Goal: Transaction & Acquisition: Register for event/course

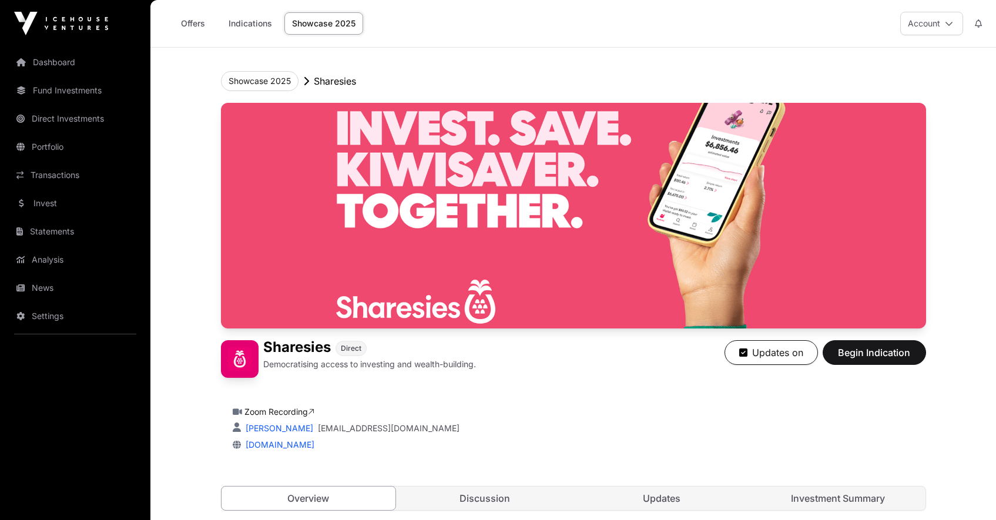
click at [948, 22] on icon at bounding box center [949, 23] width 8 height 8
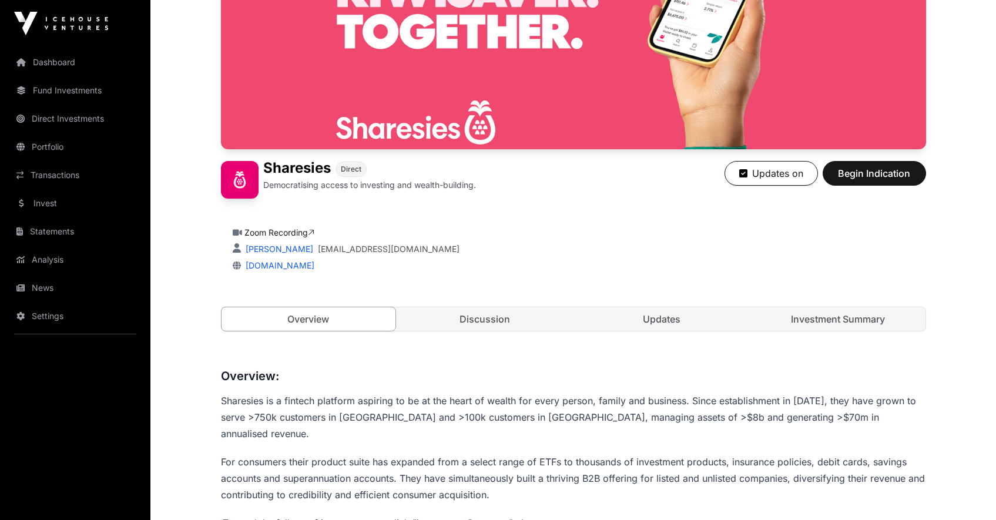
scroll to position [182, 0]
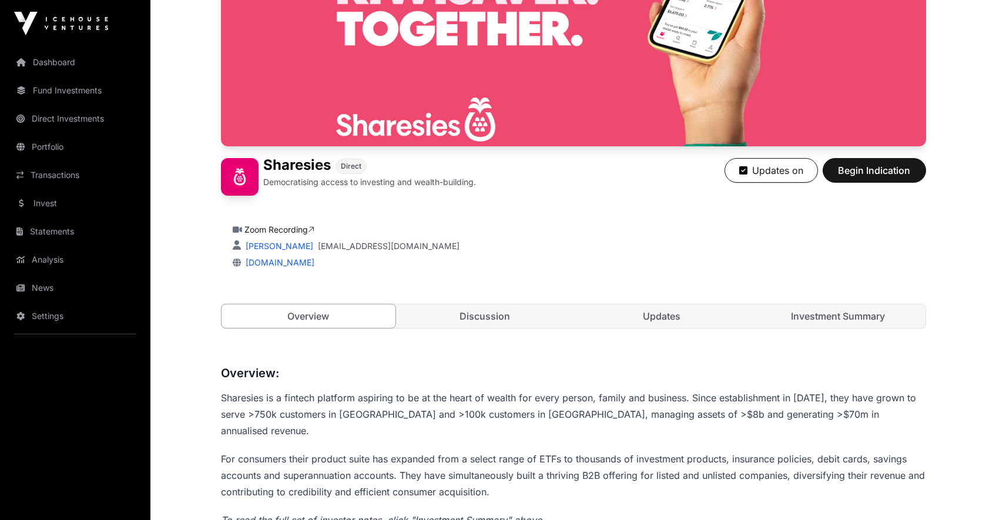
click at [278, 229] on link "Zoom Recording" at bounding box center [279, 229] width 70 height 10
click at [853, 314] on link "Investment Summary" at bounding box center [838, 316] width 175 height 24
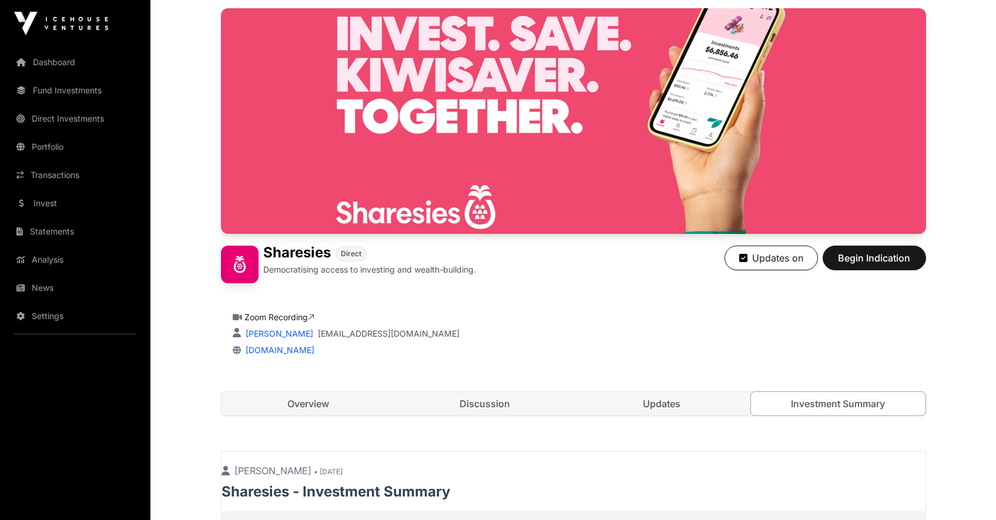
scroll to position [65, 0]
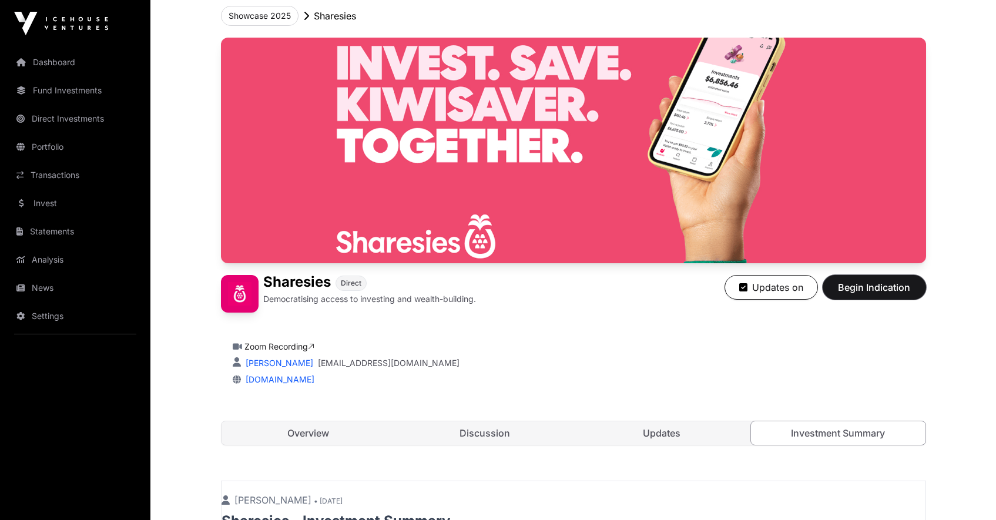
click at [870, 290] on span "Begin Indication" at bounding box center [874, 287] width 74 height 14
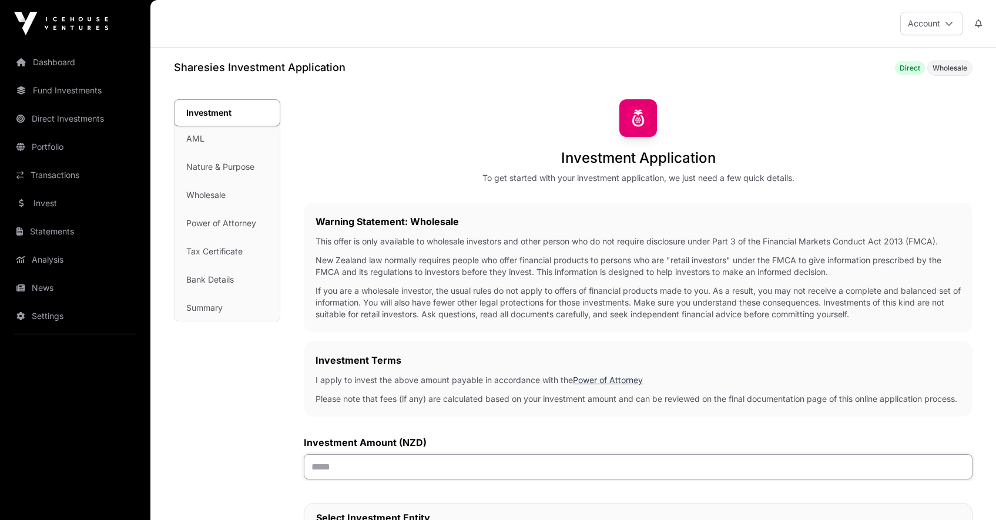
drag, startPoint x: 338, startPoint y: 480, endPoint x: 310, endPoint y: 480, distance: 27.6
click at [310, 480] on input "text" at bounding box center [638, 466] width 669 height 25
type input "*******"
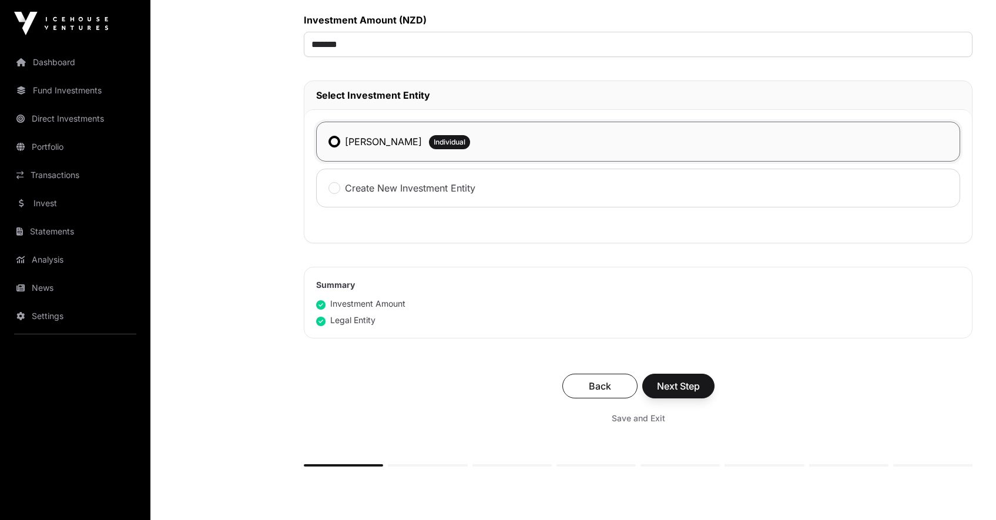
scroll to position [423, 0]
click at [670, 393] on span "Next Step" at bounding box center [678, 385] width 43 height 14
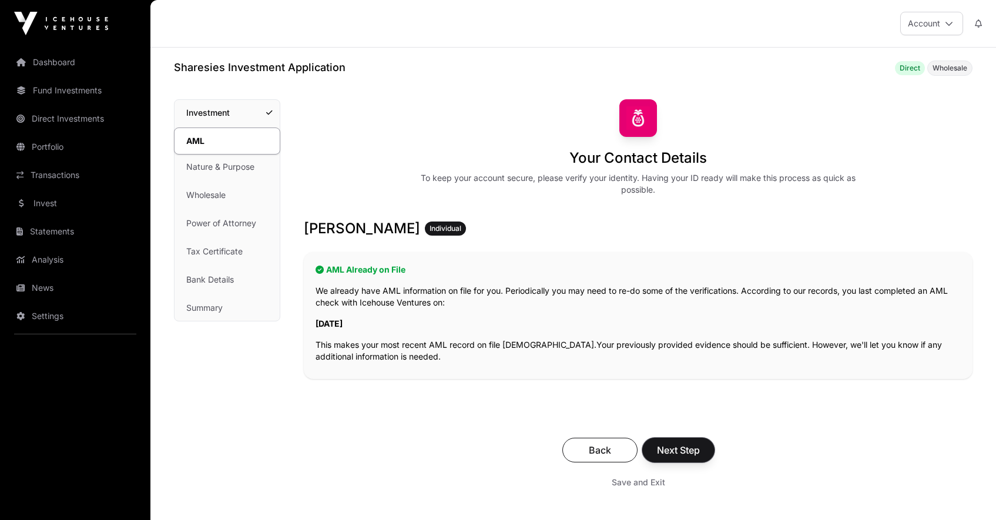
click at [686, 450] on span "Next Step" at bounding box center [678, 450] width 43 height 14
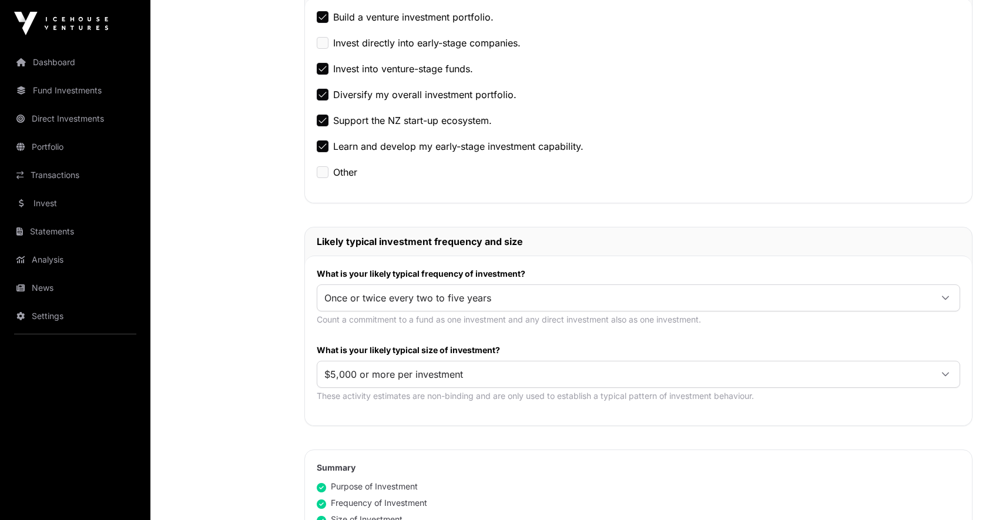
scroll to position [375, 0]
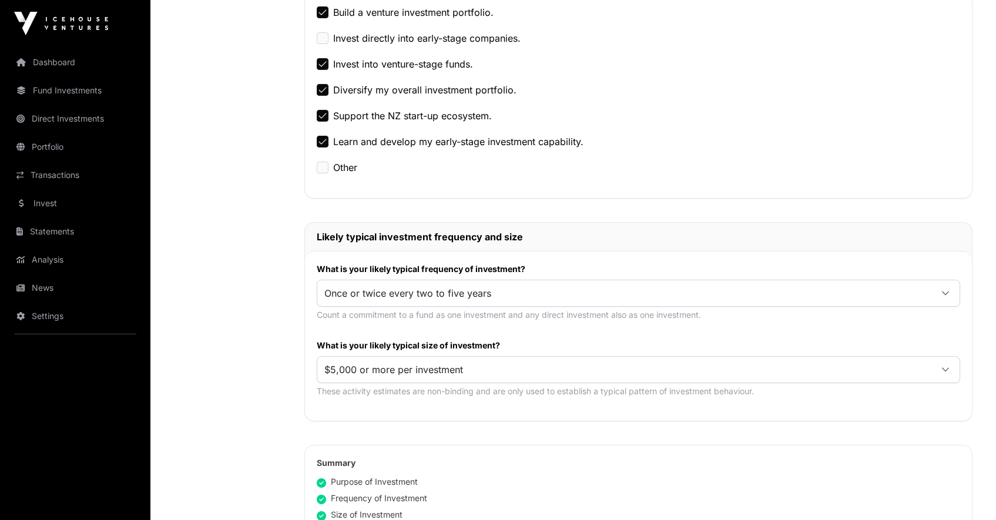
click at [940, 293] on div at bounding box center [945, 293] width 28 height 21
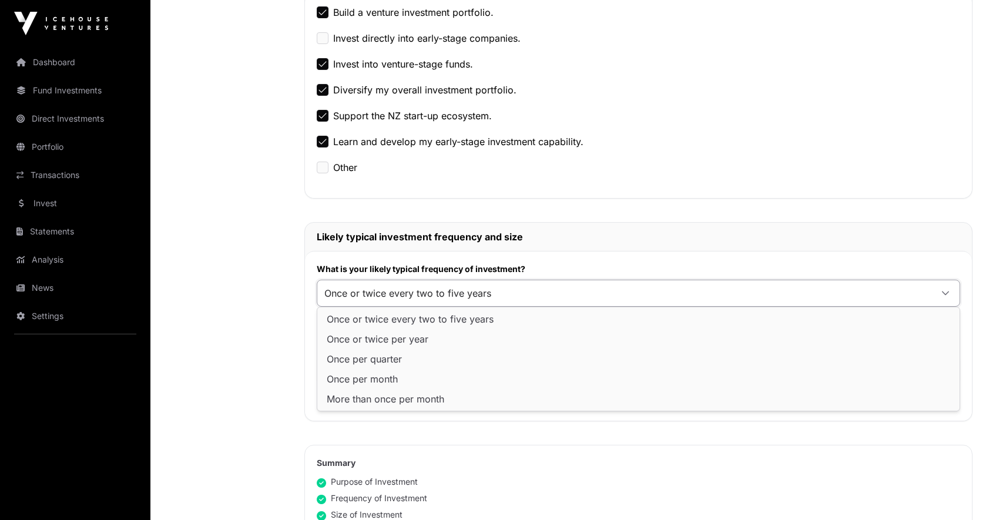
click at [936, 217] on div "What are your main reasons for investing with Icehouse Ventures? Build a ventur…" at bounding box center [638, 192] width 668 height 457
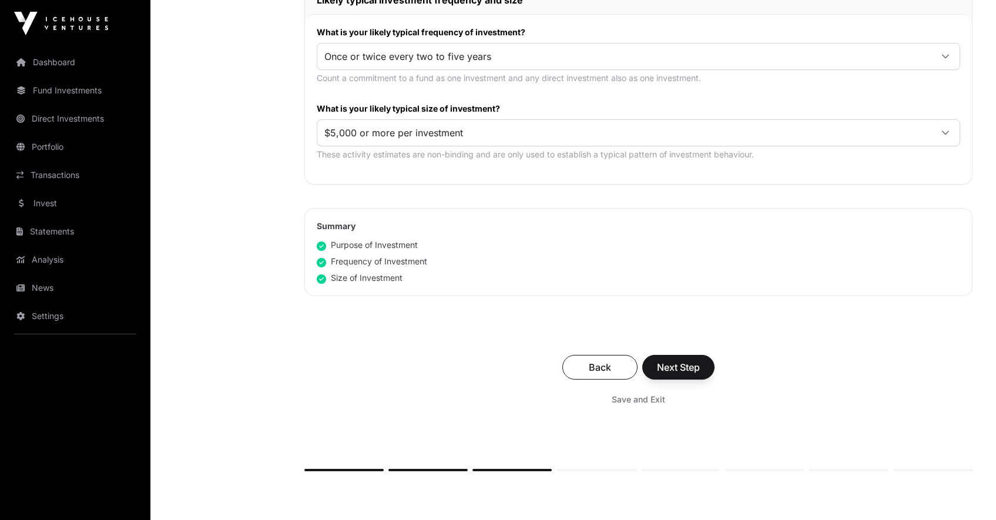
scroll to position [612, 0]
click at [688, 368] on span "Next Step" at bounding box center [678, 367] width 43 height 14
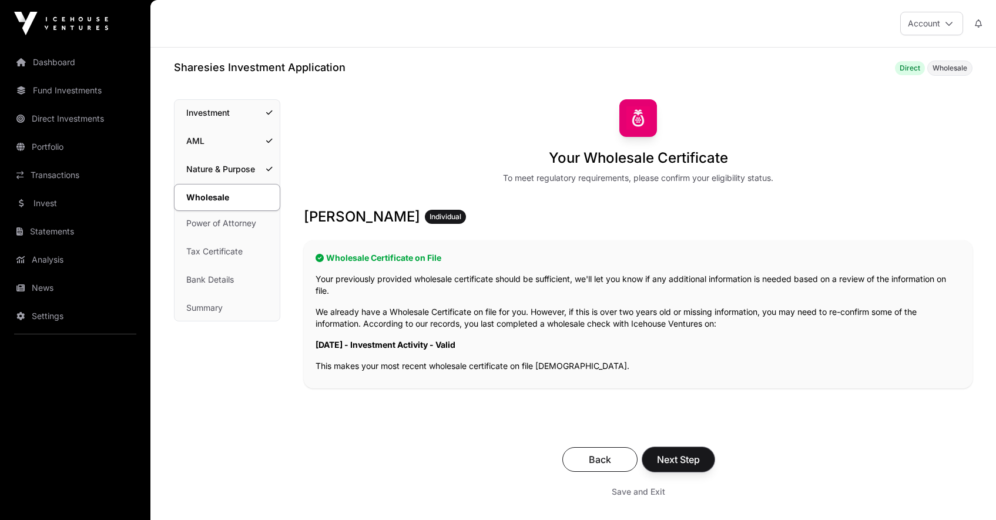
click at [681, 456] on span "Next Step" at bounding box center [678, 459] width 43 height 14
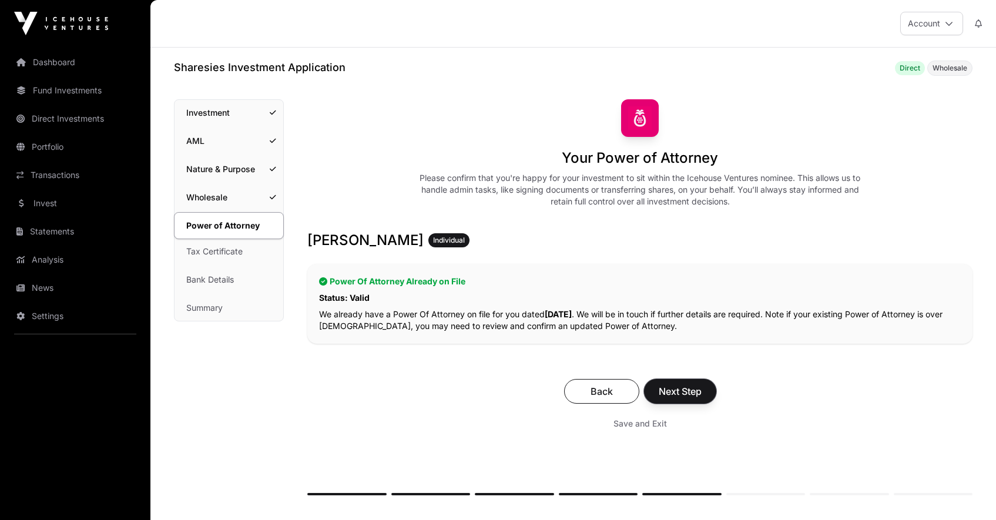
click at [683, 388] on span "Next Step" at bounding box center [680, 391] width 43 height 14
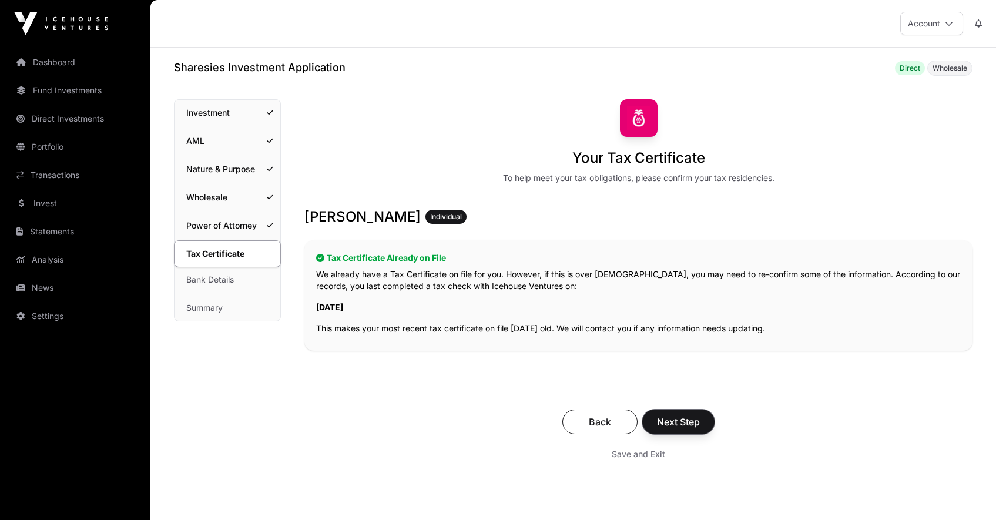
click at [683, 423] on span "Next Step" at bounding box center [678, 422] width 43 height 14
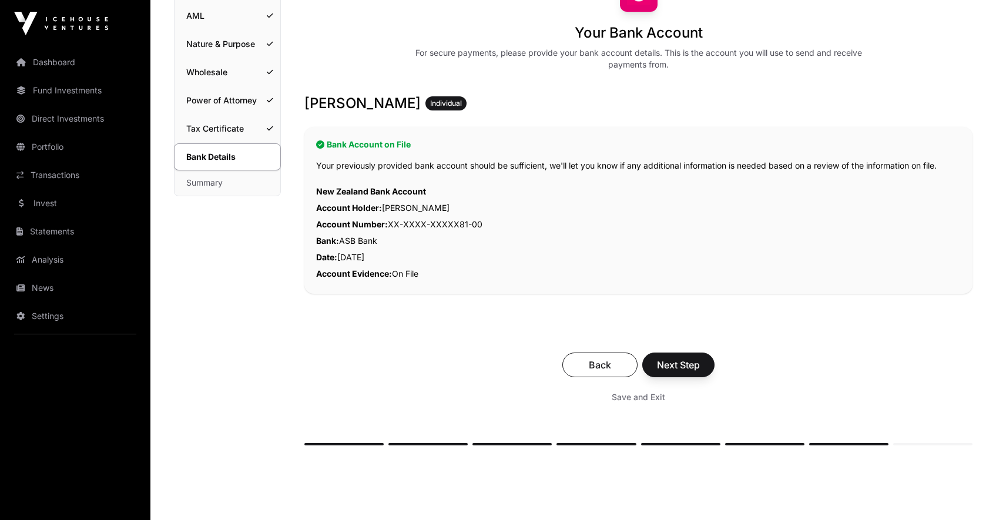
scroll to position [126, 0]
click at [685, 363] on span "Next Step" at bounding box center [678, 364] width 43 height 14
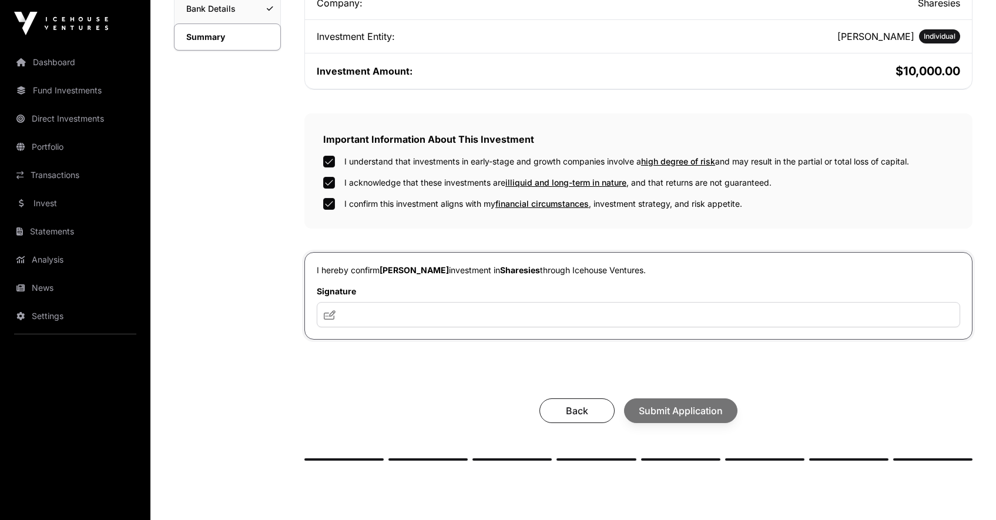
scroll to position [285, 0]
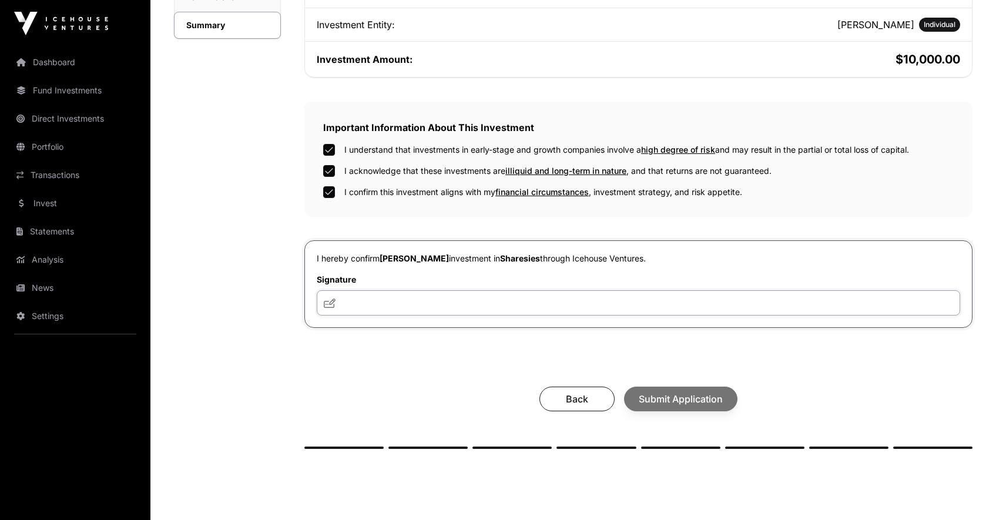
click at [371, 310] on input "text" at bounding box center [638, 302] width 643 height 25
type input "**********"
click at [682, 402] on span "Submit Application" at bounding box center [681, 399] width 84 height 14
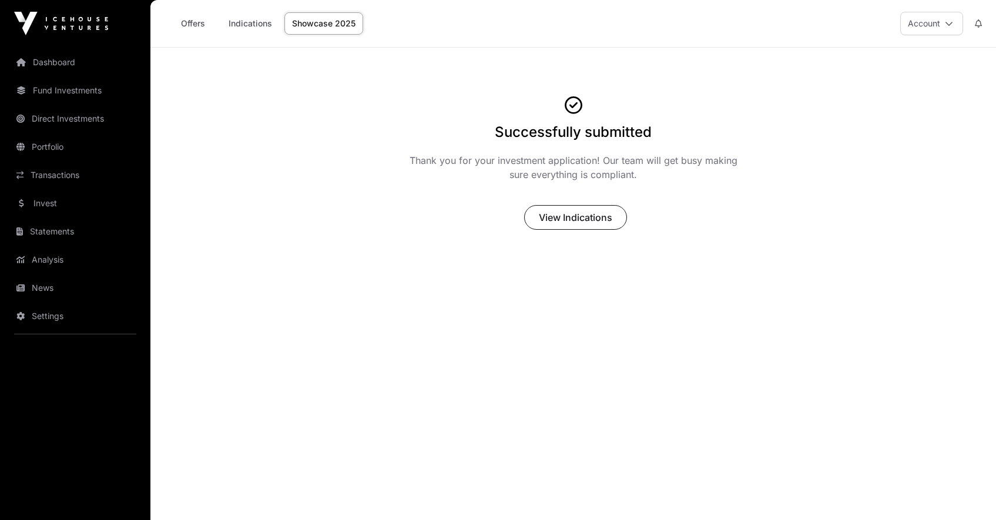
click at [196, 25] on link "Offers" at bounding box center [192, 23] width 47 height 22
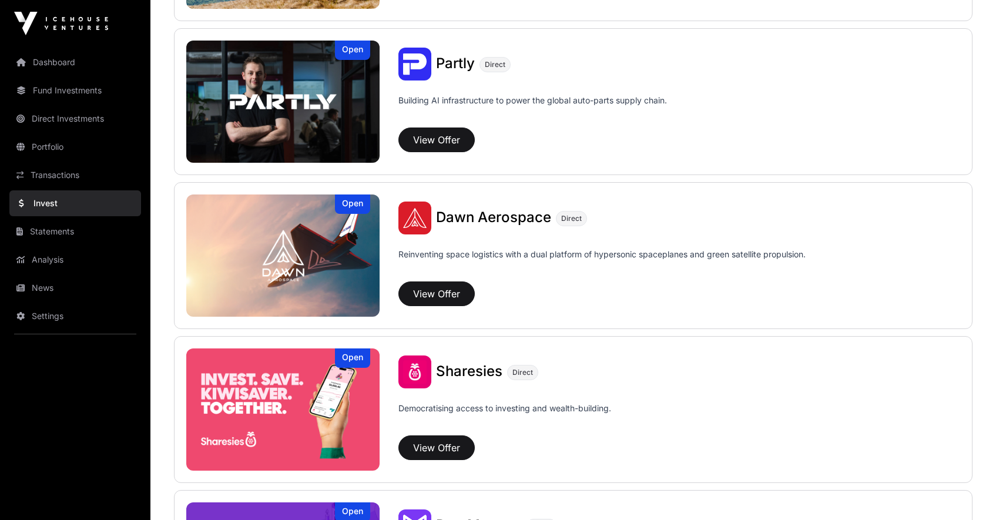
scroll to position [1203, 0]
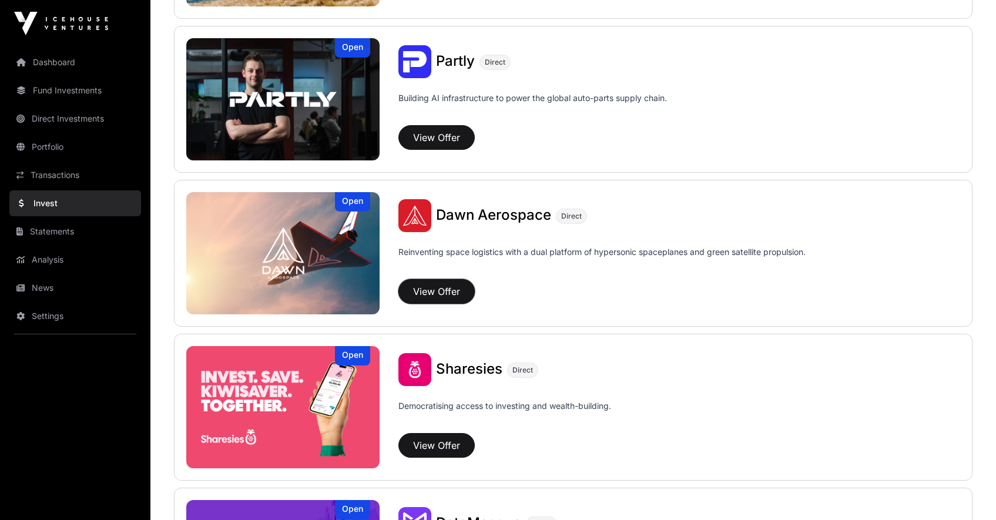
click at [447, 294] on button "View Offer" at bounding box center [436, 291] width 76 height 25
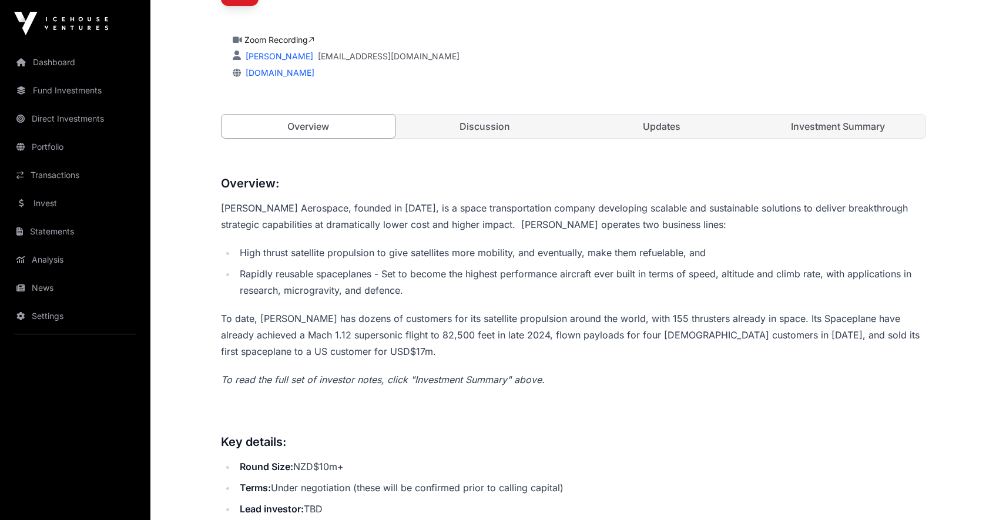
scroll to position [364, 0]
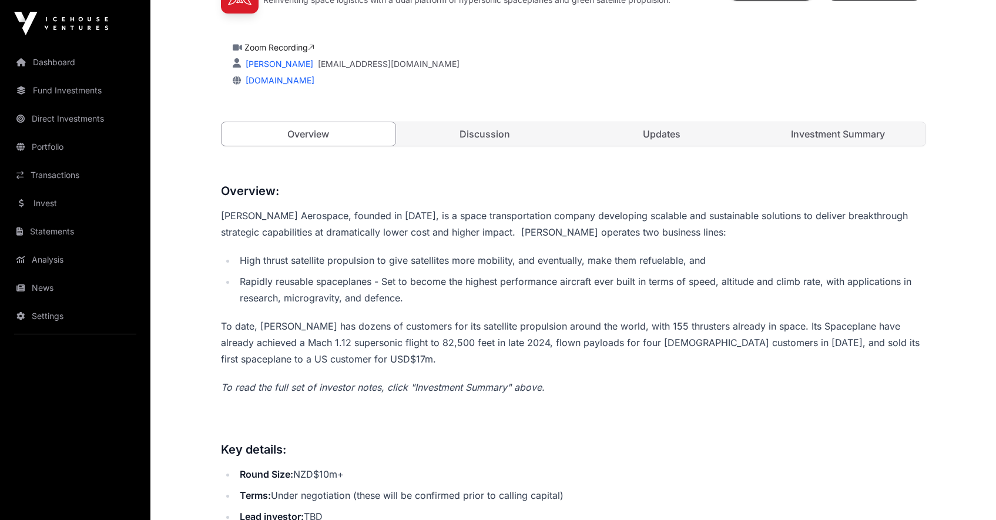
click at [829, 136] on link "Investment Summary" at bounding box center [838, 134] width 175 height 24
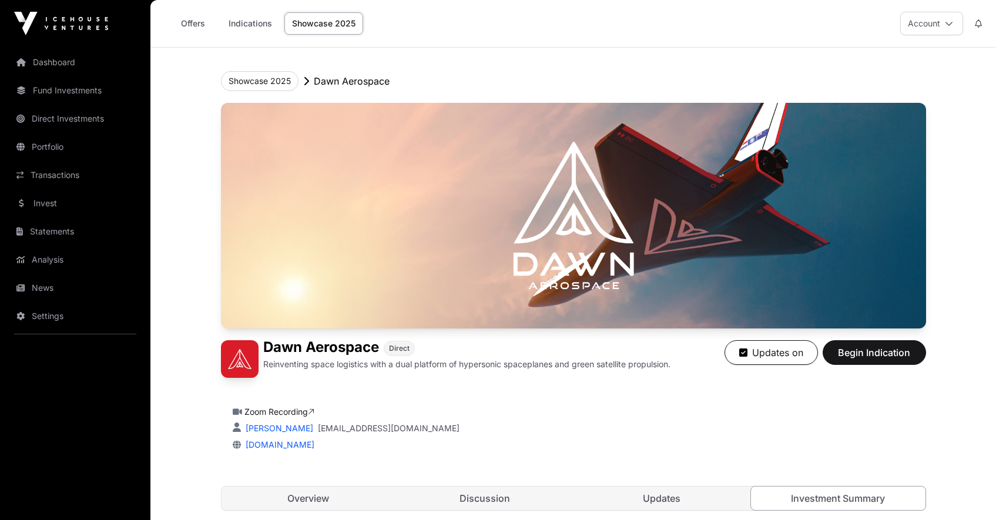
click at [190, 27] on link "Offers" at bounding box center [192, 23] width 47 height 22
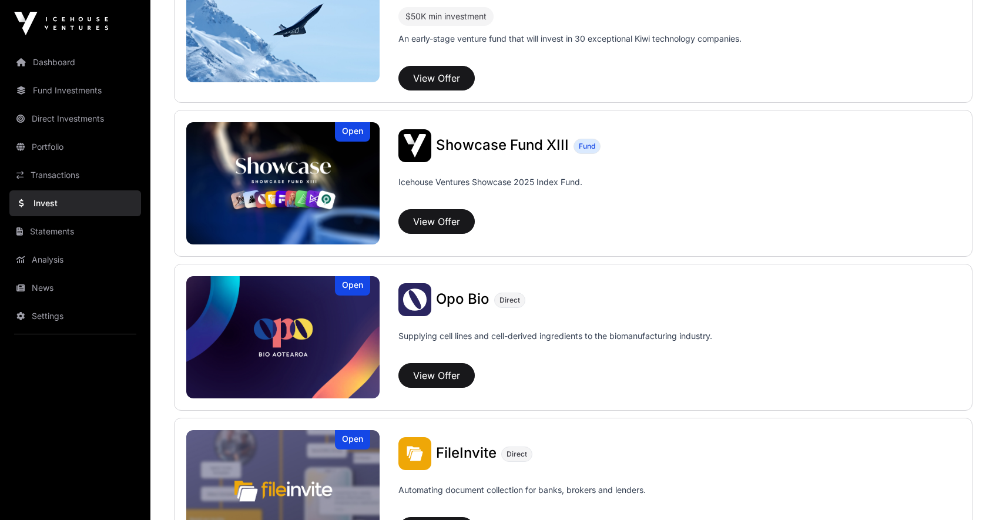
scroll to position [350, 0]
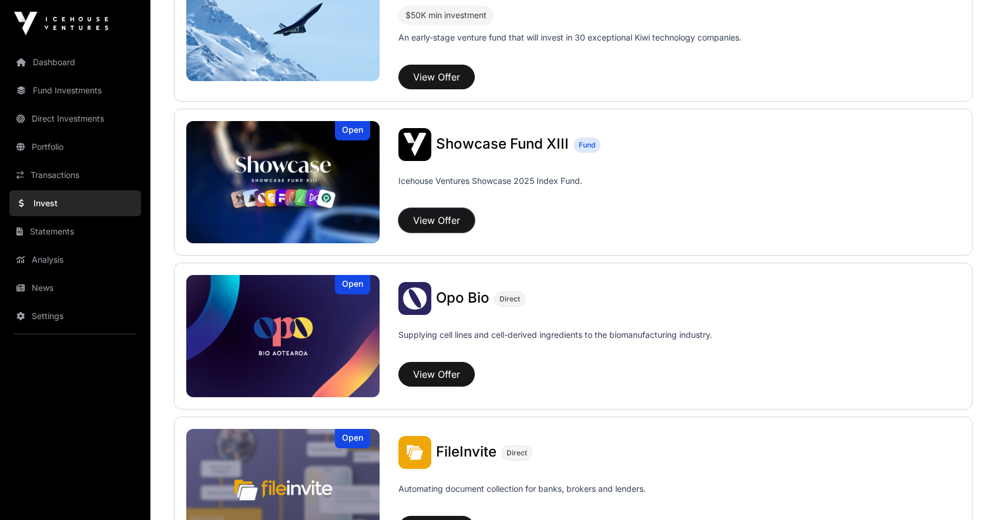
click at [448, 223] on button "View Offer" at bounding box center [436, 220] width 76 height 25
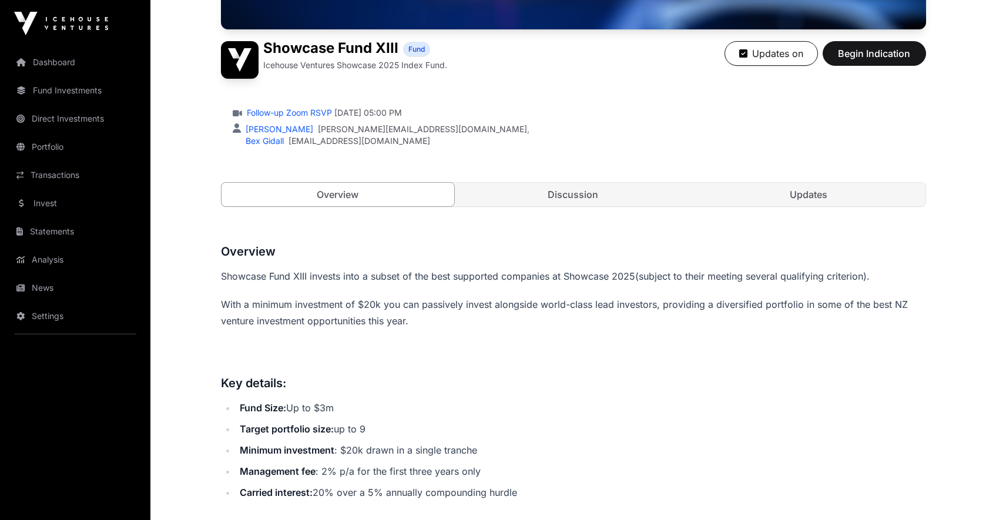
scroll to position [298, 0]
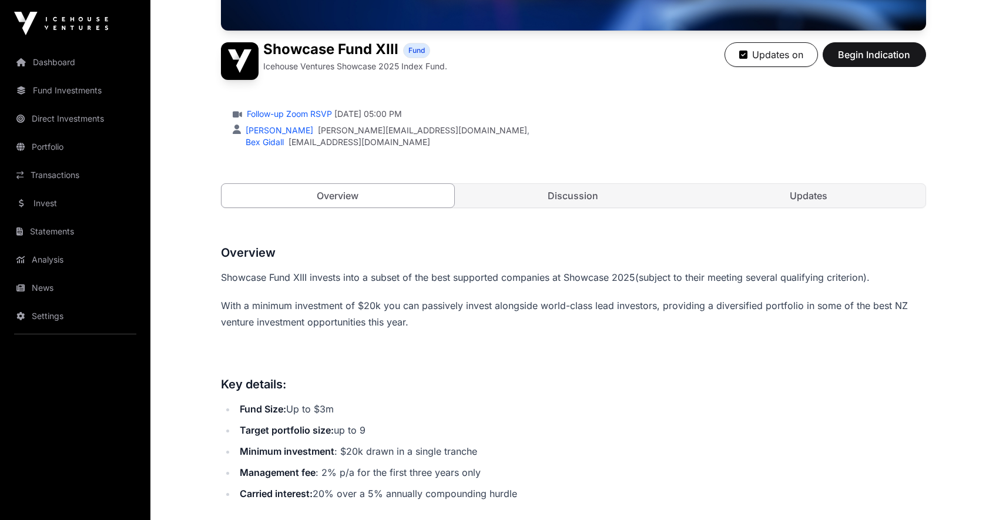
click at [591, 204] on link "Discussion" at bounding box center [573, 196] width 233 height 24
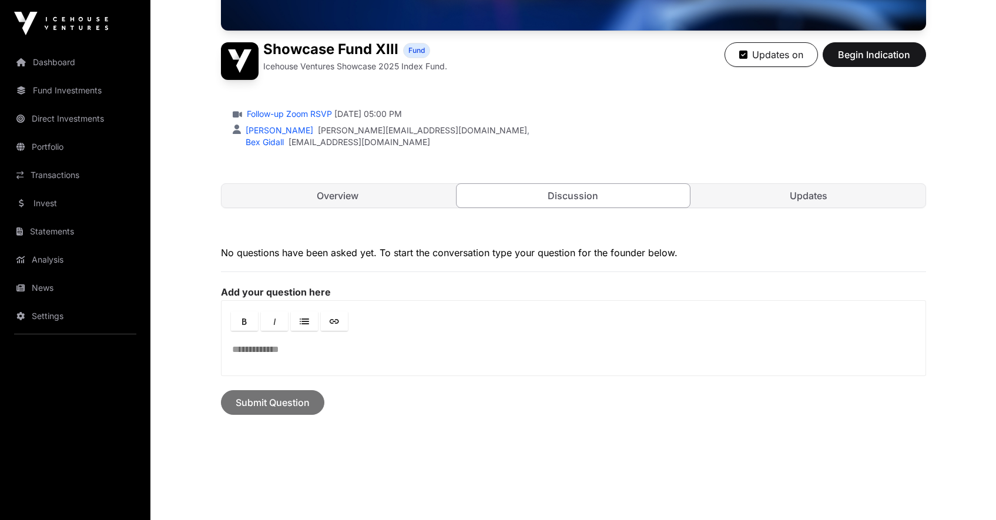
click at [781, 198] on link "Updates" at bounding box center [808, 196] width 233 height 24
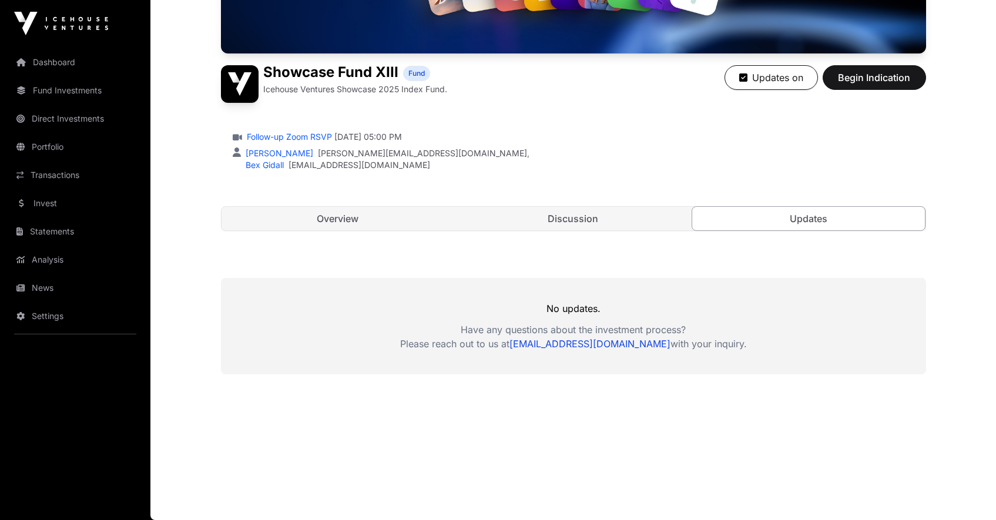
scroll to position [275, 0]
click at [376, 222] on link "Overview" at bounding box center [338, 219] width 233 height 24
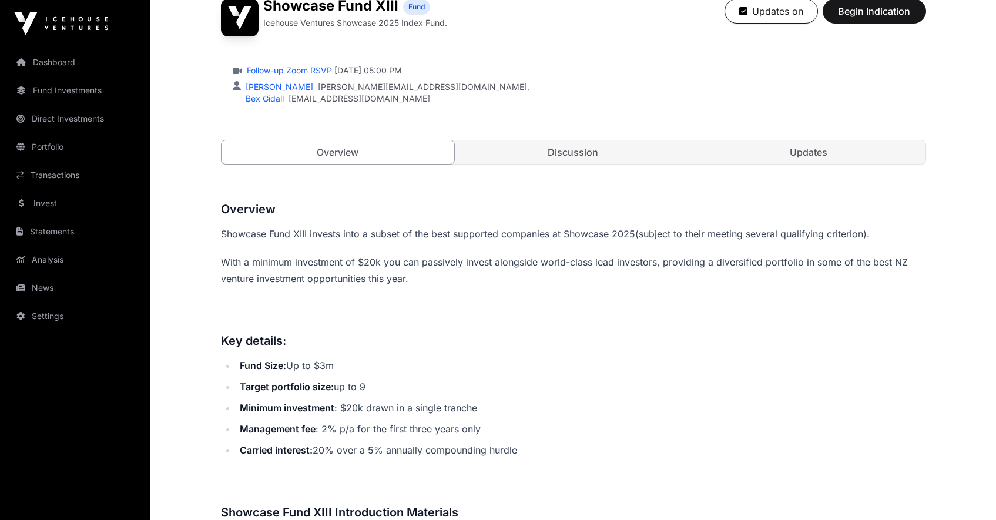
scroll to position [343, 0]
click at [860, 19] on button "Begin Indication" at bounding box center [874, 10] width 103 height 25
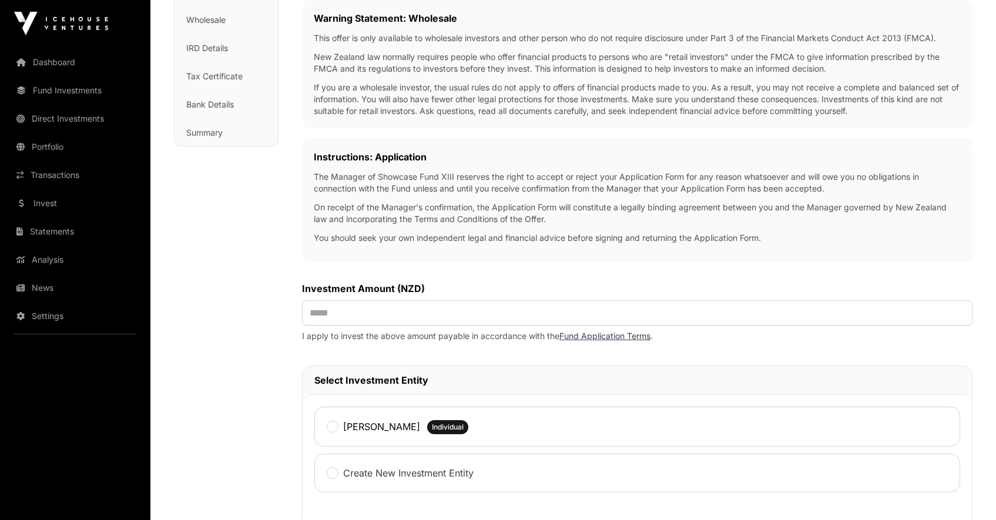
scroll to position [198, 0]
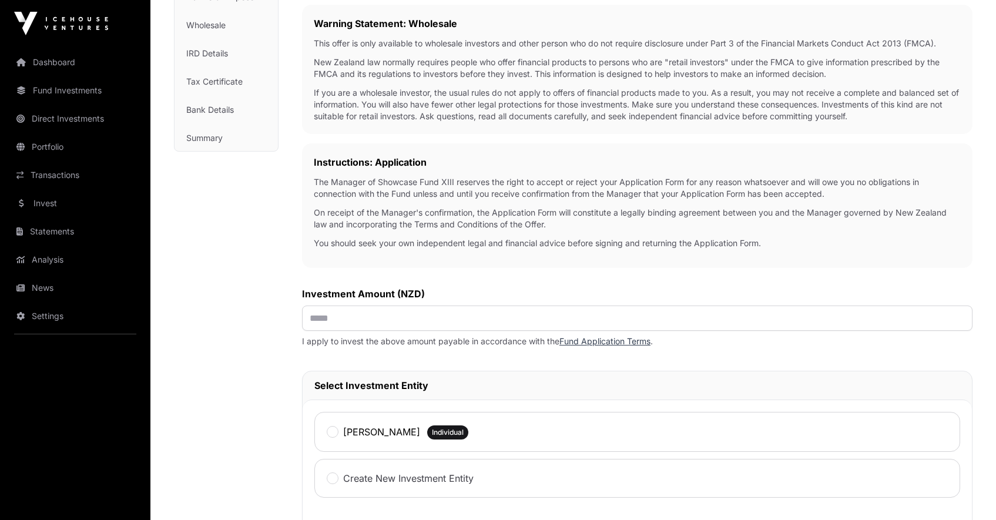
click at [329, 427] on div "[PERSON_NAME]" at bounding box center [373, 431] width 93 height 15
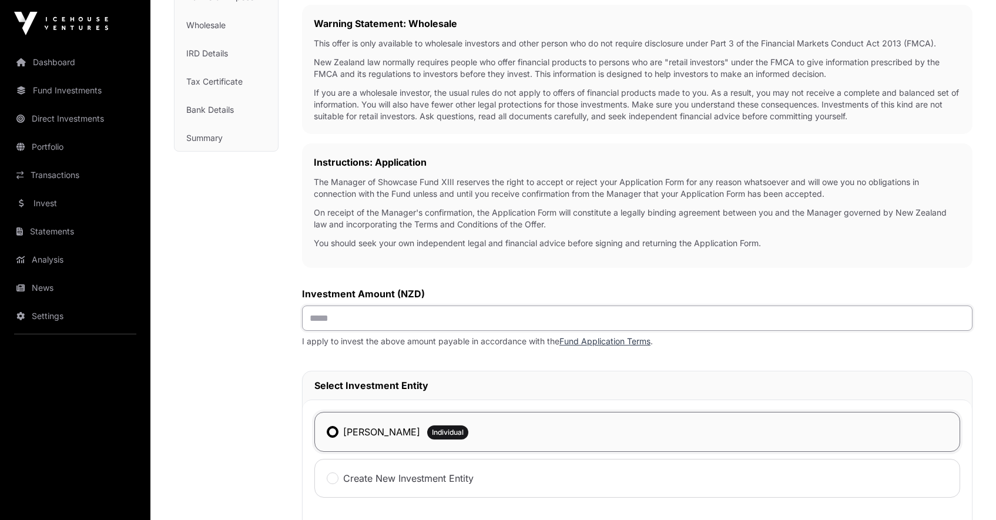
click at [347, 329] on input "text" at bounding box center [637, 318] width 671 height 25
type input "*******"
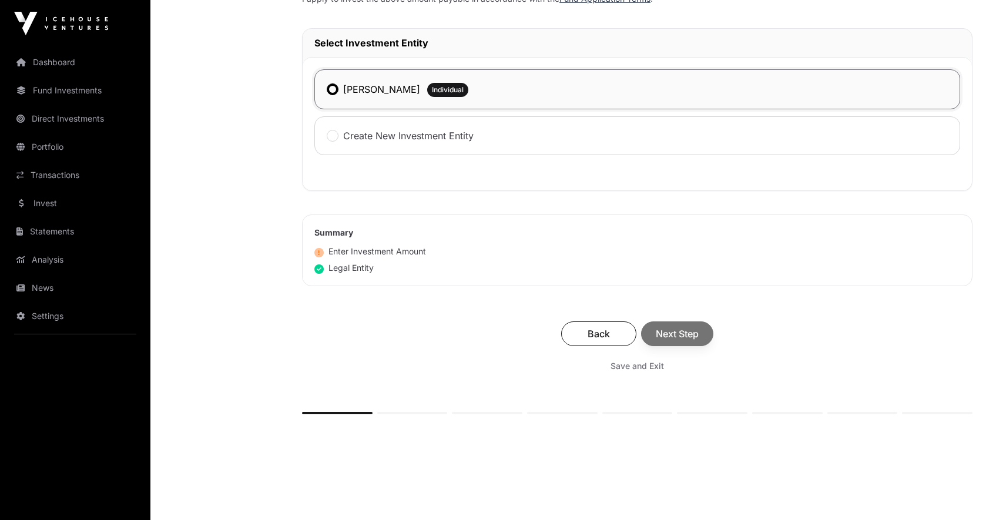
scroll to position [547, 0]
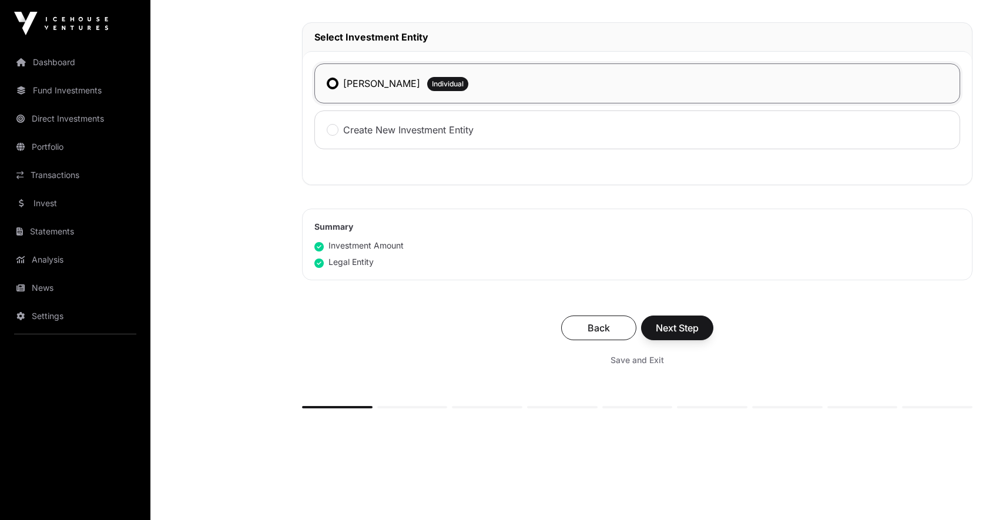
click at [317, 247] on icon at bounding box center [318, 246] width 9 height 9
click at [320, 247] on icon at bounding box center [318, 246] width 9 height 9
click at [319, 266] on icon at bounding box center [318, 263] width 9 height 9
click at [319, 236] on div "Summary Investment Amount Legal Entity" at bounding box center [637, 245] width 671 height 72
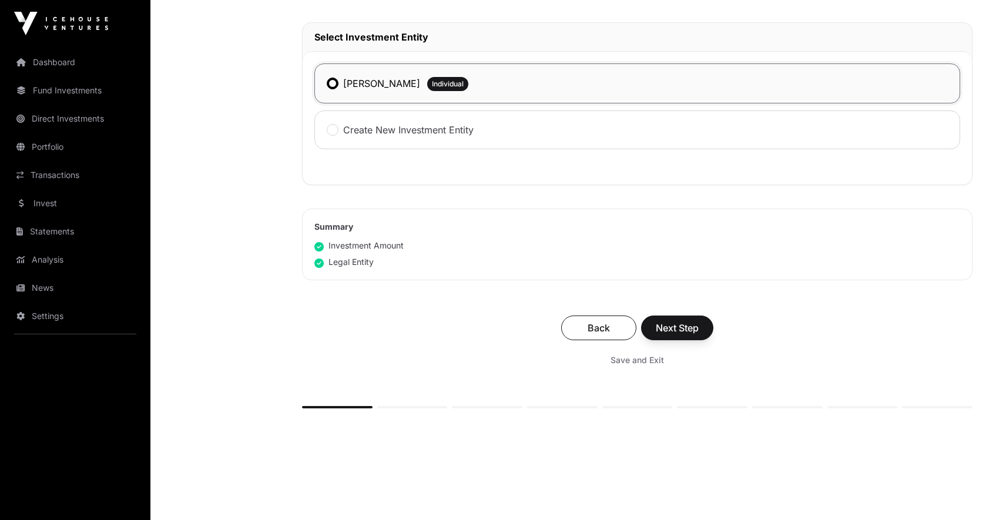
click at [319, 237] on div "Summary Investment Amount Legal Entity" at bounding box center [637, 245] width 671 height 72
click at [319, 244] on icon at bounding box center [318, 246] width 9 height 9
click at [683, 329] on span "Next Step" at bounding box center [677, 328] width 43 height 14
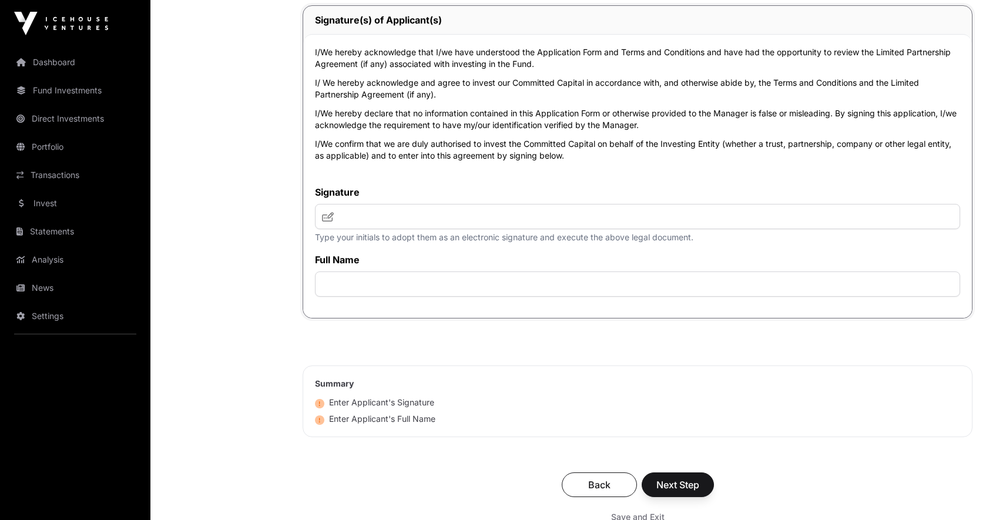
scroll to position [4112, 0]
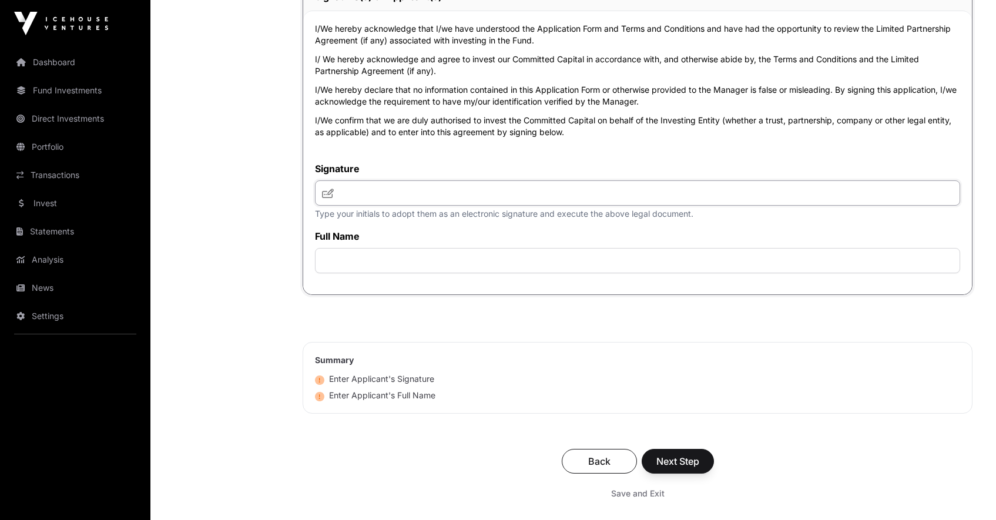
click at [478, 206] on input "text" at bounding box center [637, 192] width 645 height 25
type input "**********"
click at [415, 273] on input "text" at bounding box center [637, 260] width 645 height 25
type input "**********"
click at [669, 468] on span "Next Step" at bounding box center [677, 461] width 43 height 14
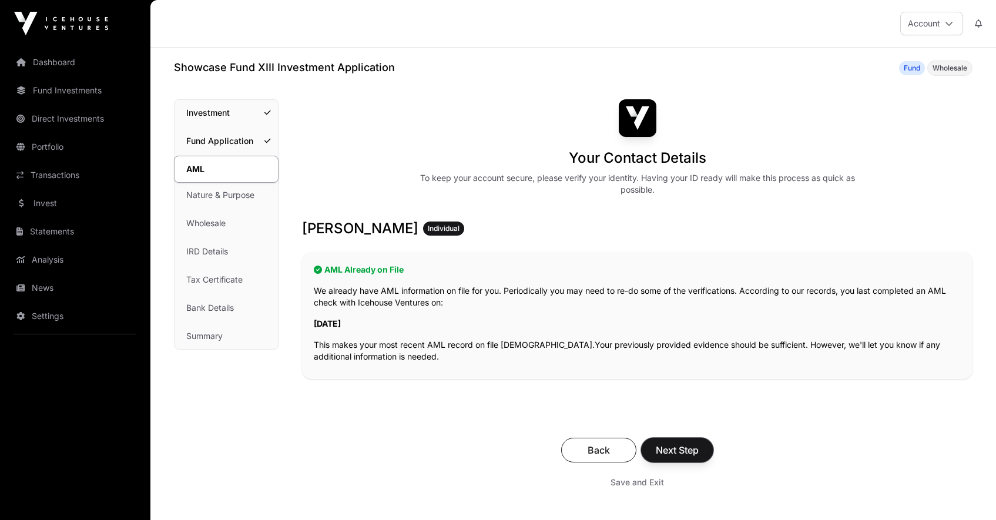
click at [681, 451] on span "Next Step" at bounding box center [677, 450] width 43 height 14
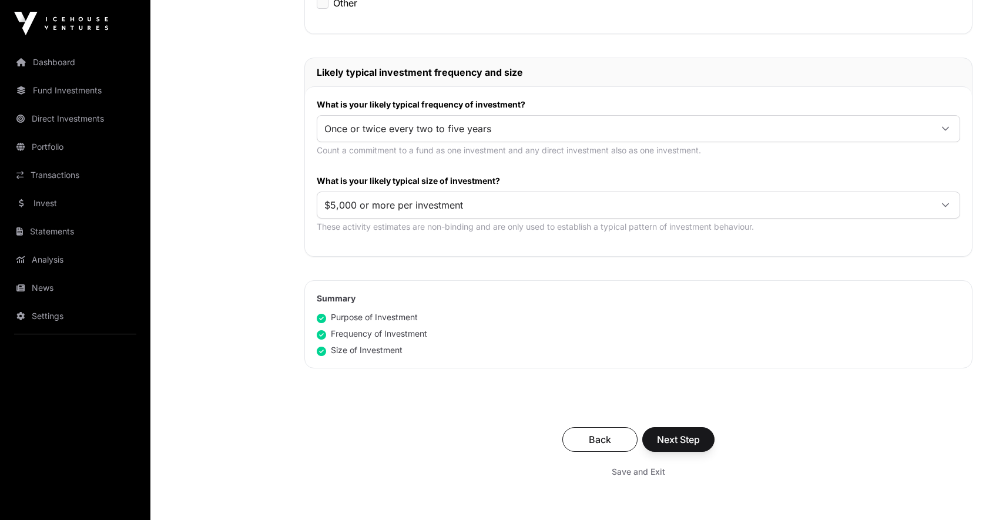
scroll to position [543, 0]
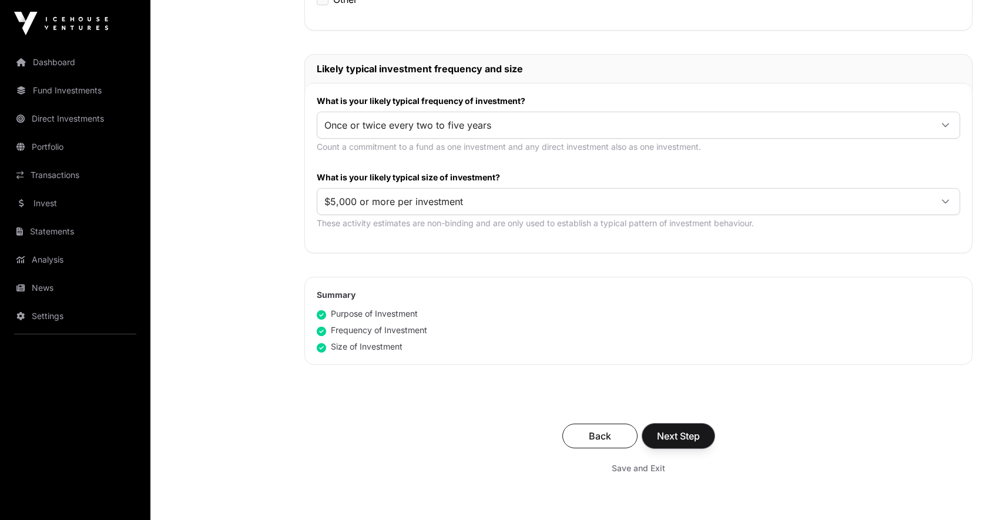
click at [683, 433] on span "Next Step" at bounding box center [678, 436] width 43 height 14
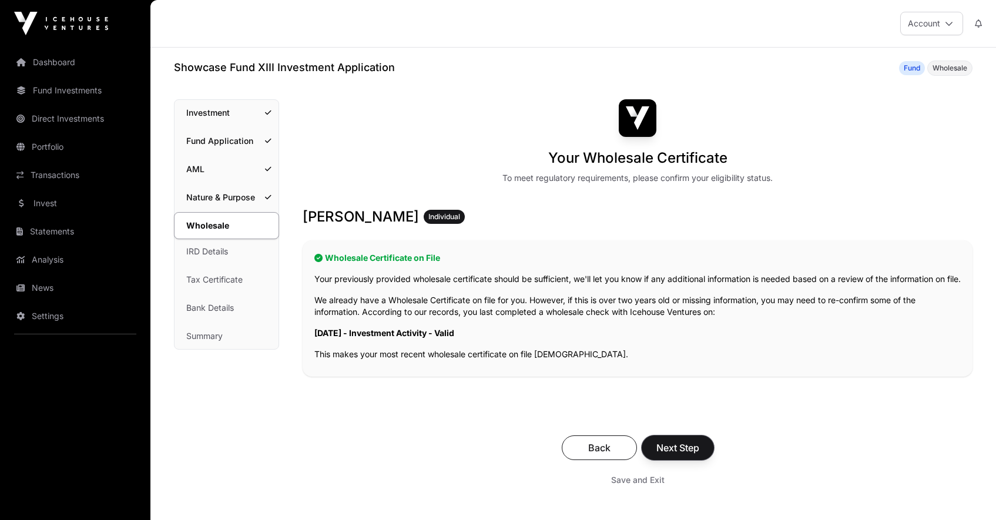
click at [683, 455] on span "Next Step" at bounding box center [677, 448] width 43 height 14
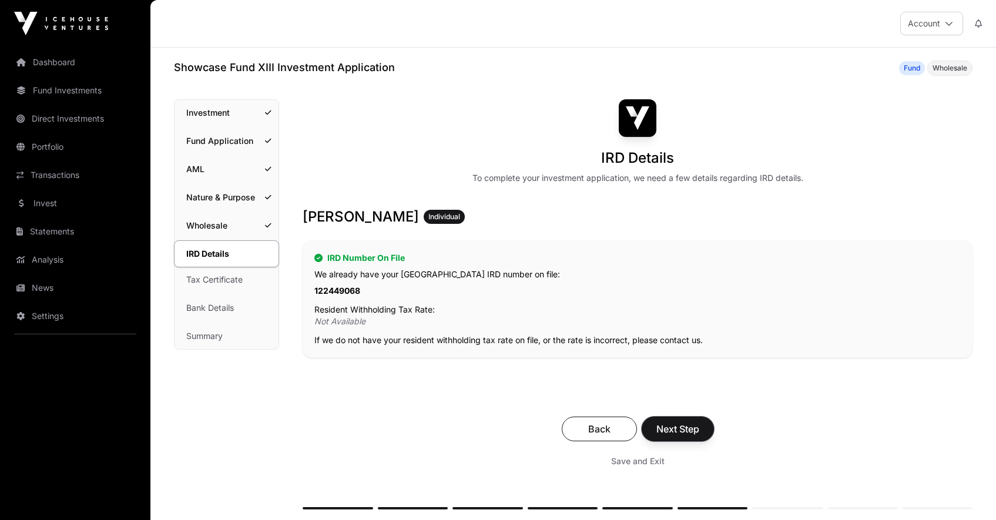
click at [679, 434] on span "Next Step" at bounding box center [677, 429] width 43 height 14
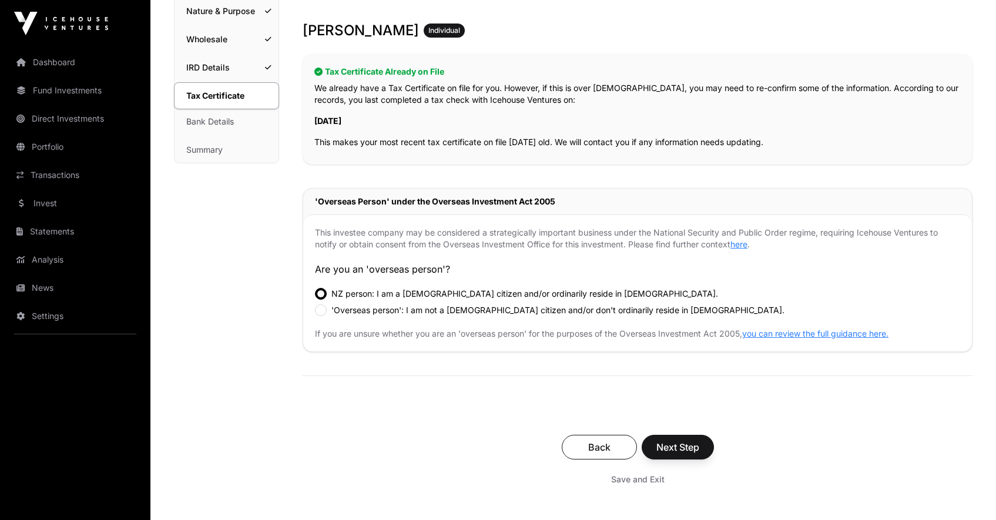
scroll to position [202, 0]
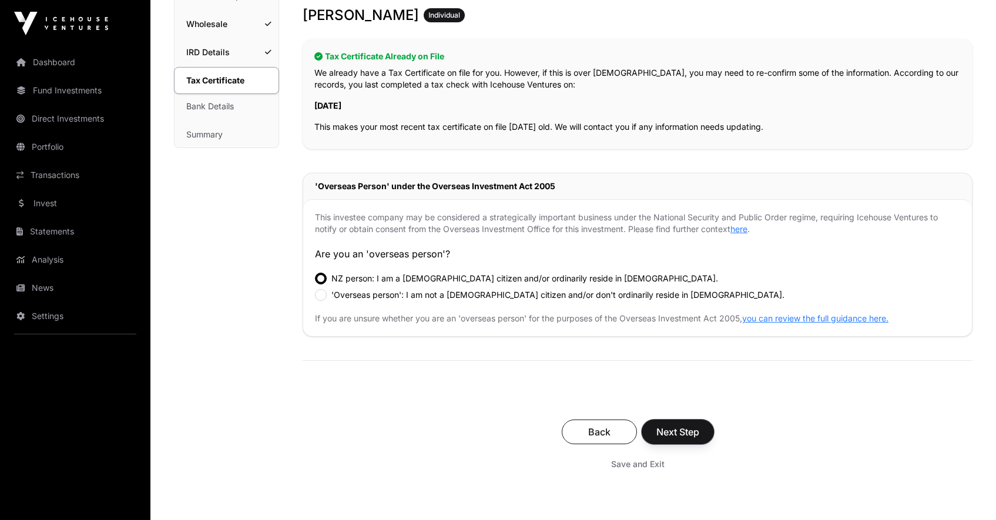
click at [688, 431] on span "Next Step" at bounding box center [677, 432] width 43 height 14
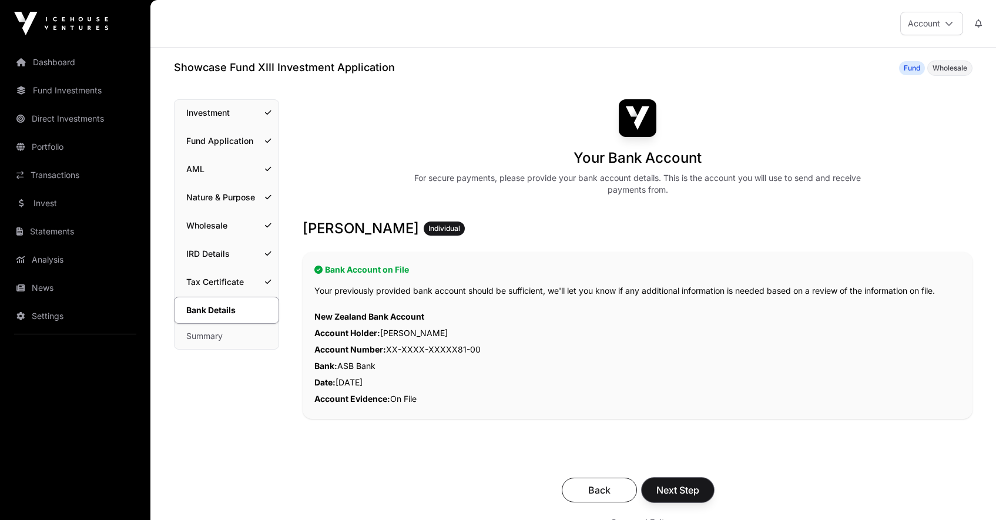
click at [686, 487] on span "Next Step" at bounding box center [677, 490] width 43 height 14
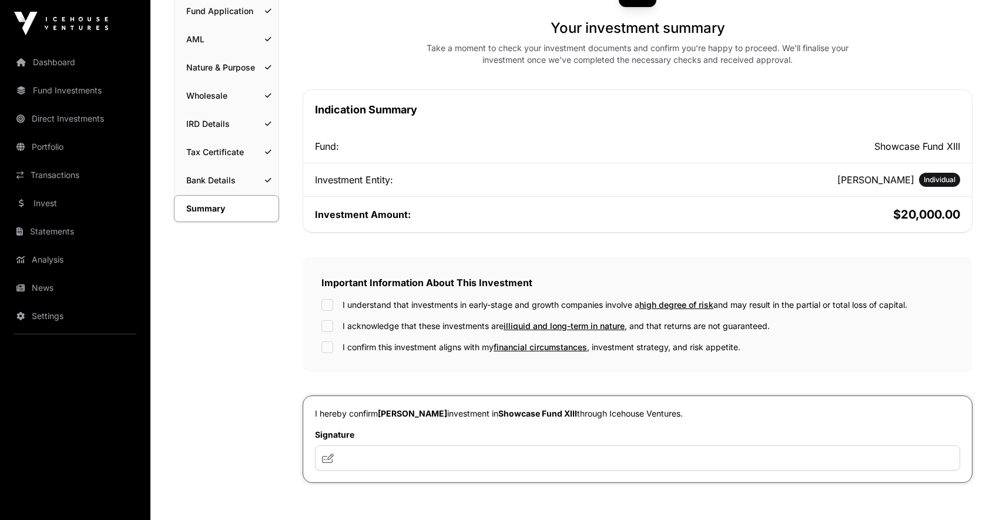
scroll to position [132, 0]
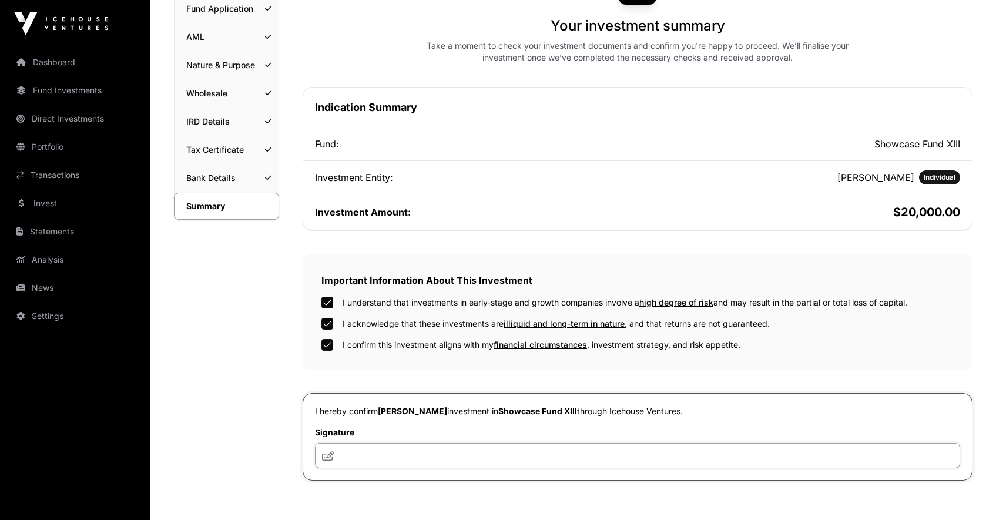
click at [351, 450] on input "text" at bounding box center [637, 455] width 645 height 25
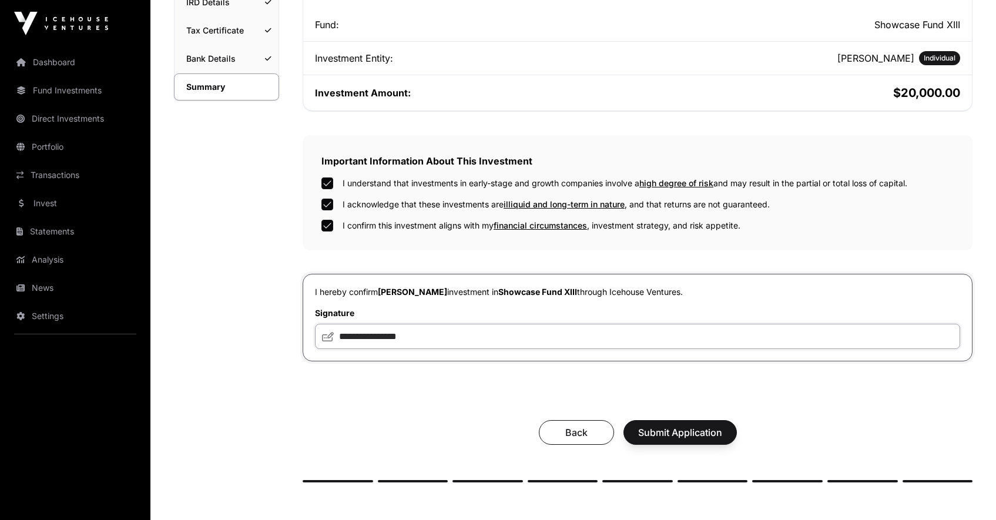
scroll to position [259, 0]
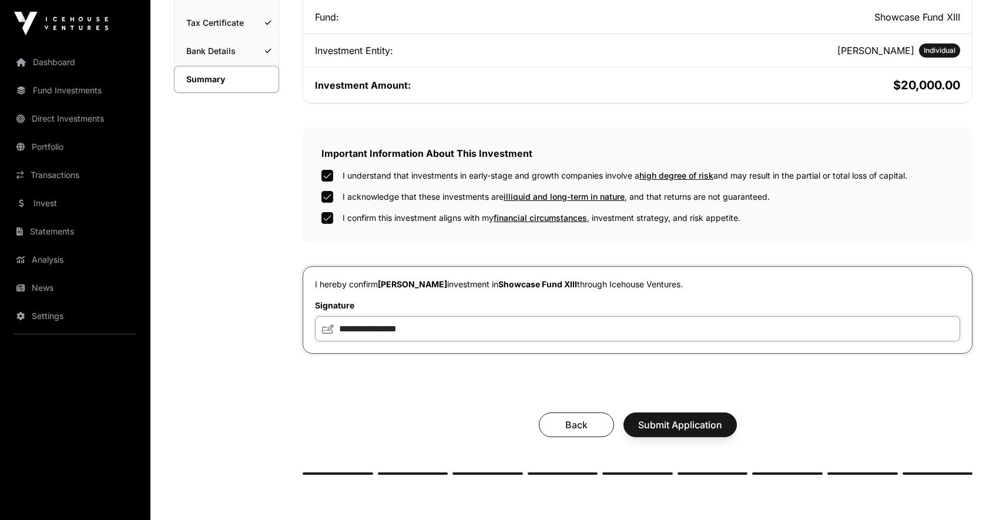
type input "**********"
click at [676, 422] on span "Submit Application" at bounding box center [680, 425] width 84 height 14
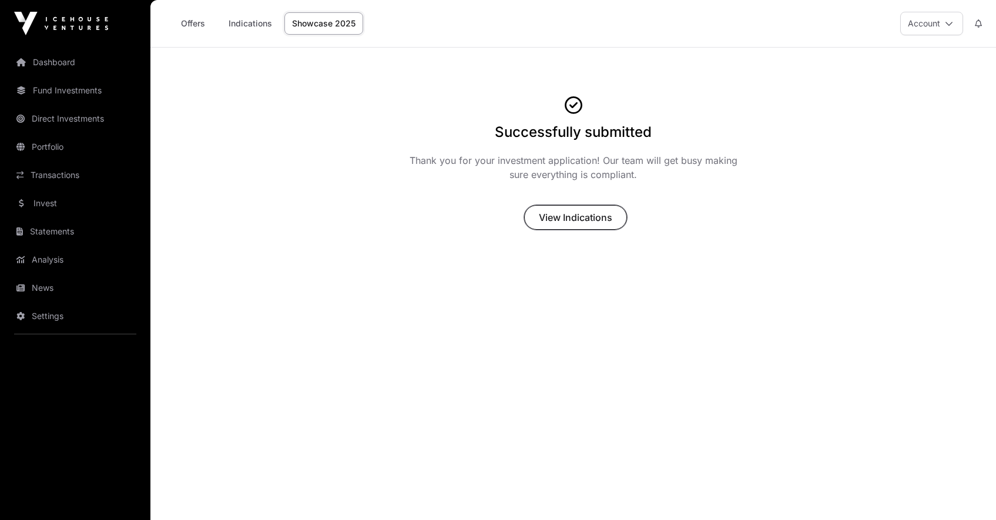
click at [578, 219] on span "View Indications" at bounding box center [575, 217] width 73 height 14
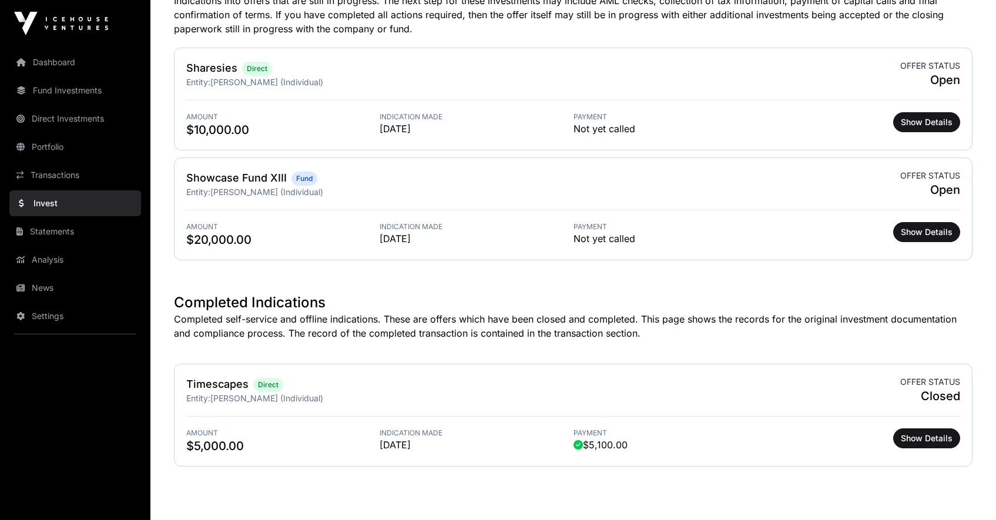
scroll to position [420, 0]
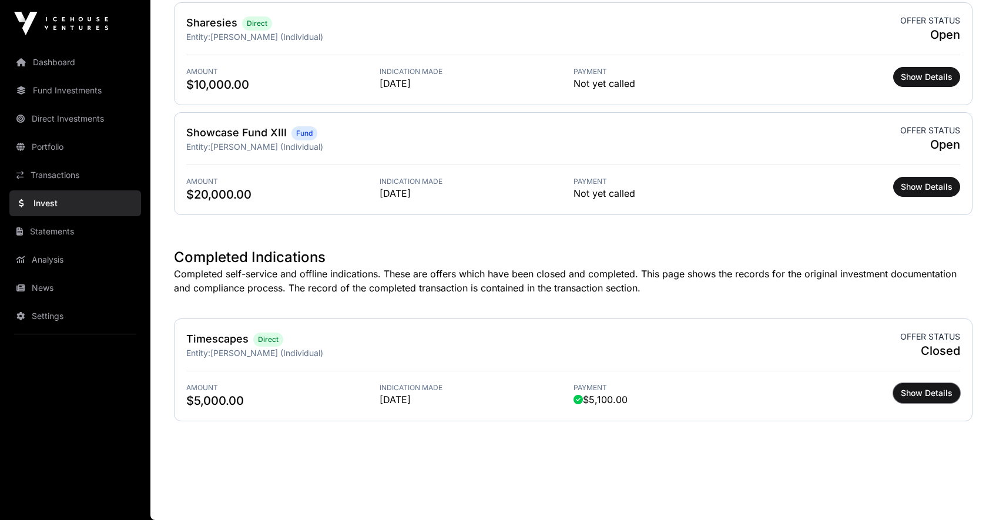
click at [932, 395] on span "Show Details" at bounding box center [927, 393] width 52 height 12
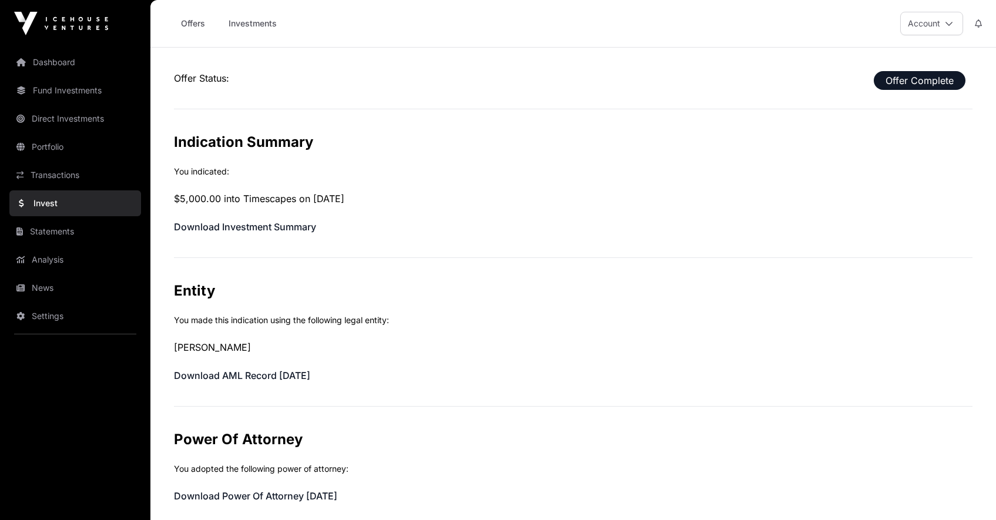
click at [42, 239] on link "Statements" at bounding box center [75, 232] width 132 height 26
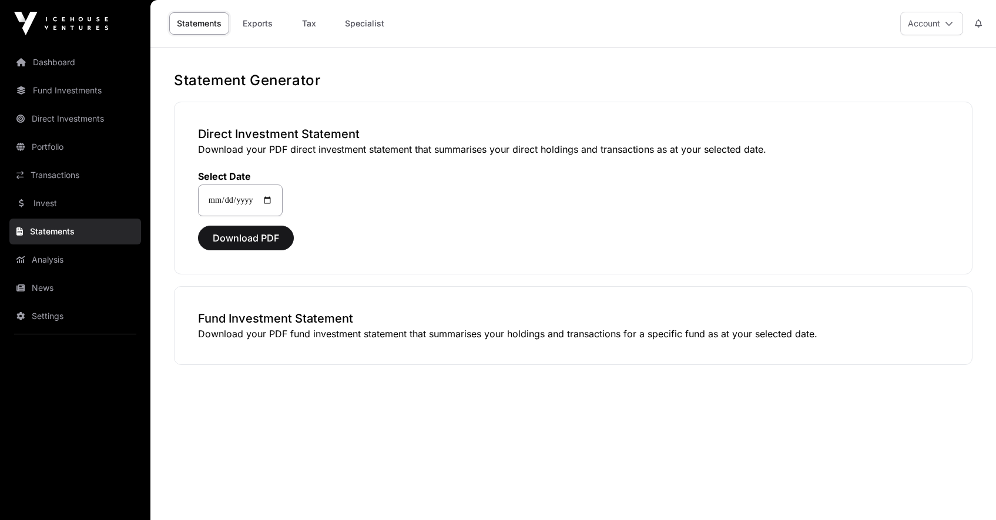
click at [49, 262] on link "Analysis" at bounding box center [75, 260] width 132 height 26
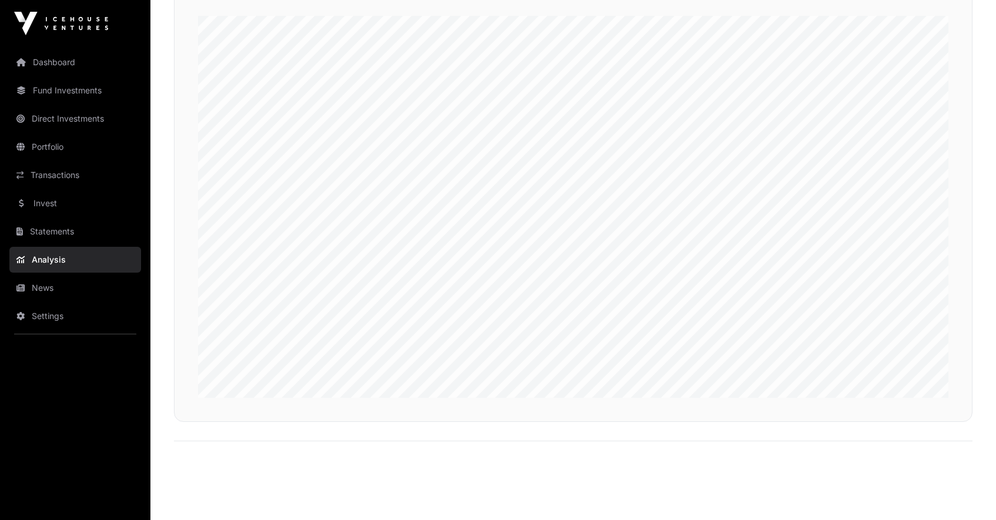
scroll to position [2859, 0]
click at [46, 123] on link "Direct Investments" at bounding box center [75, 119] width 132 height 26
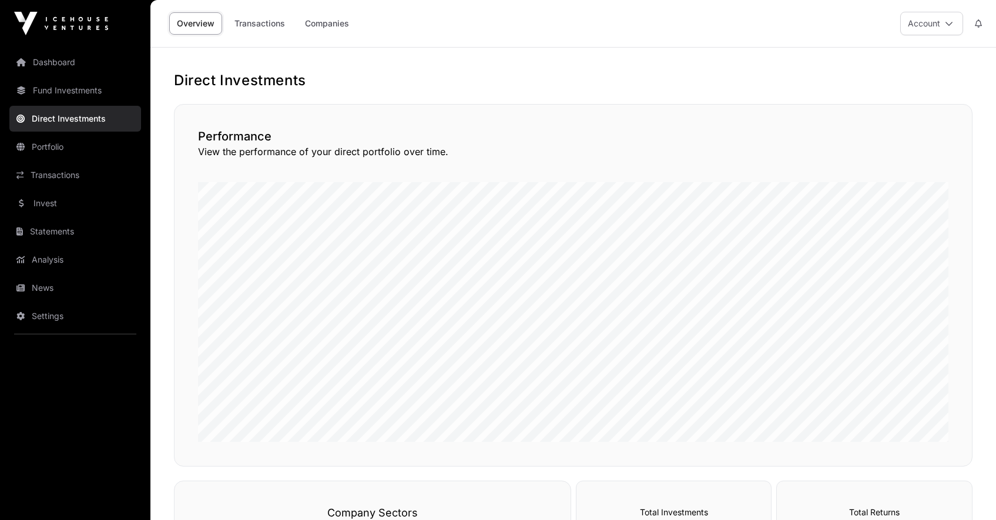
click at [62, 95] on link "Fund Investments" at bounding box center [75, 91] width 132 height 26
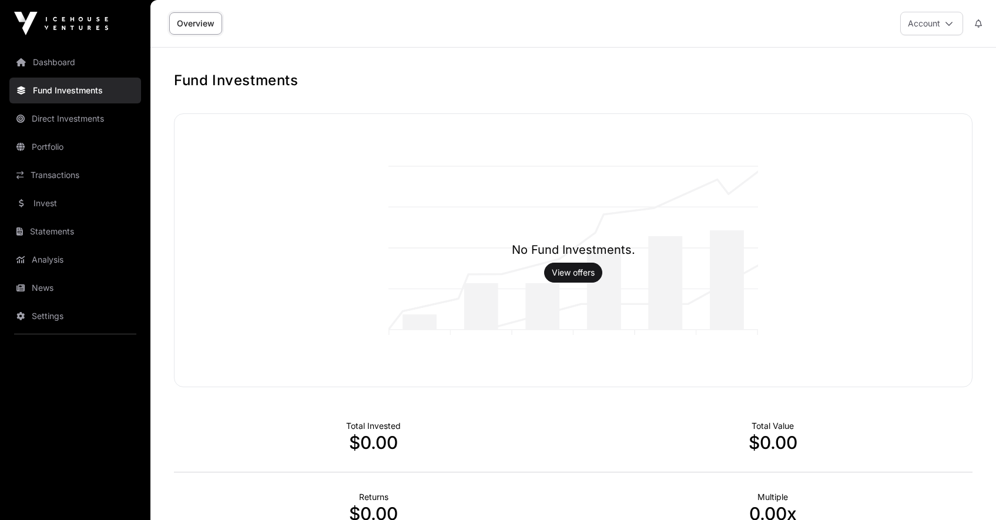
click at [55, 63] on link "Dashboard" at bounding box center [75, 62] width 132 height 26
